Goal: Complete application form

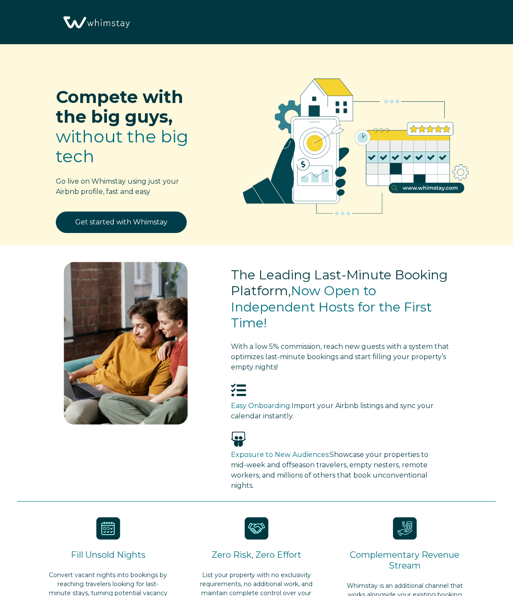
select select "MX"
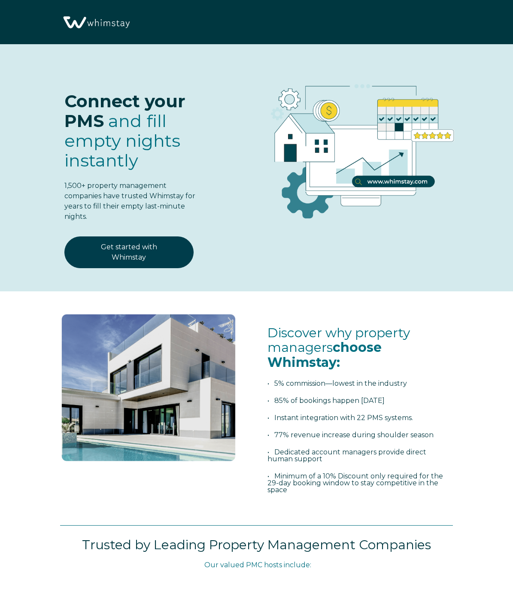
select select "MX"
select select "Standard"
click at [267, 274] on div "Connect your PMS and fill empty nights instantly 1,500+ property management com…" at bounding box center [256, 169] width 479 height 217
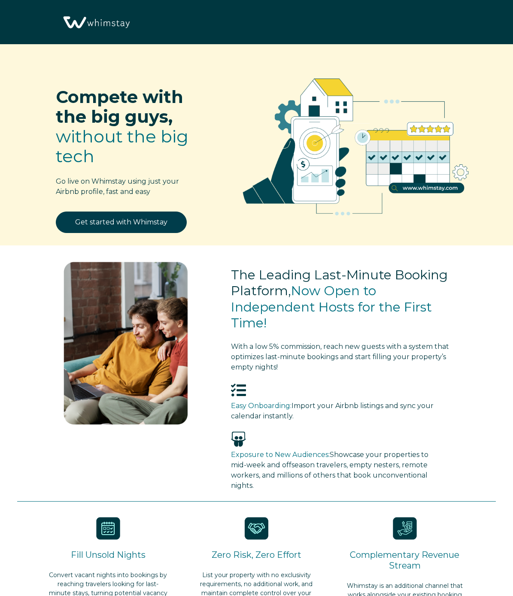
select select "MX"
click at [120, 228] on link "Get started with Whimstay" at bounding box center [121, 222] width 131 height 21
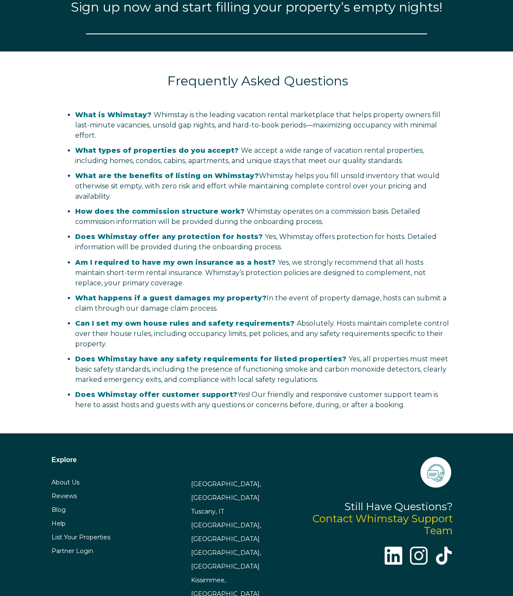
select select "MX"
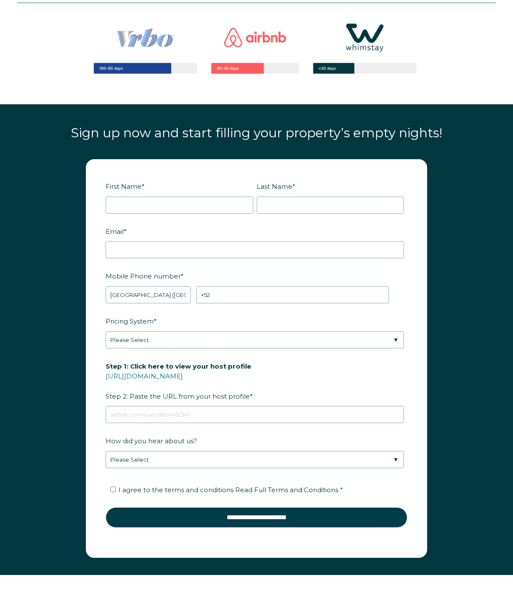
scroll to position [878, 0]
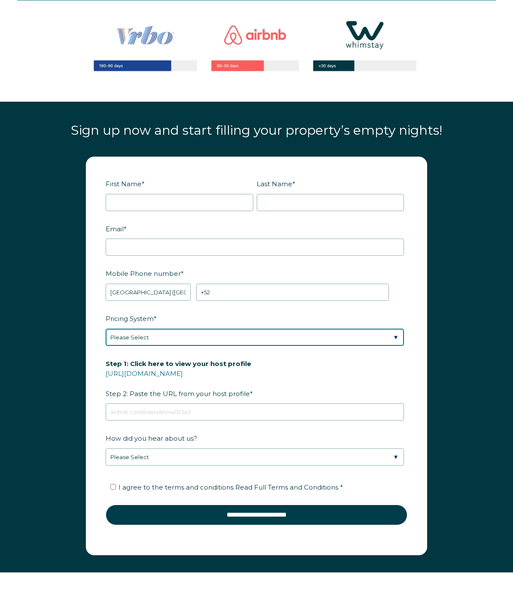
click at [137, 337] on select "Please Select Manual Airbnb Smart Pricing PriceLabs Wheelhouse Beyond Pricing 3…" at bounding box center [255, 337] width 298 height 17
